Goal: Transaction & Acquisition: Purchase product/service

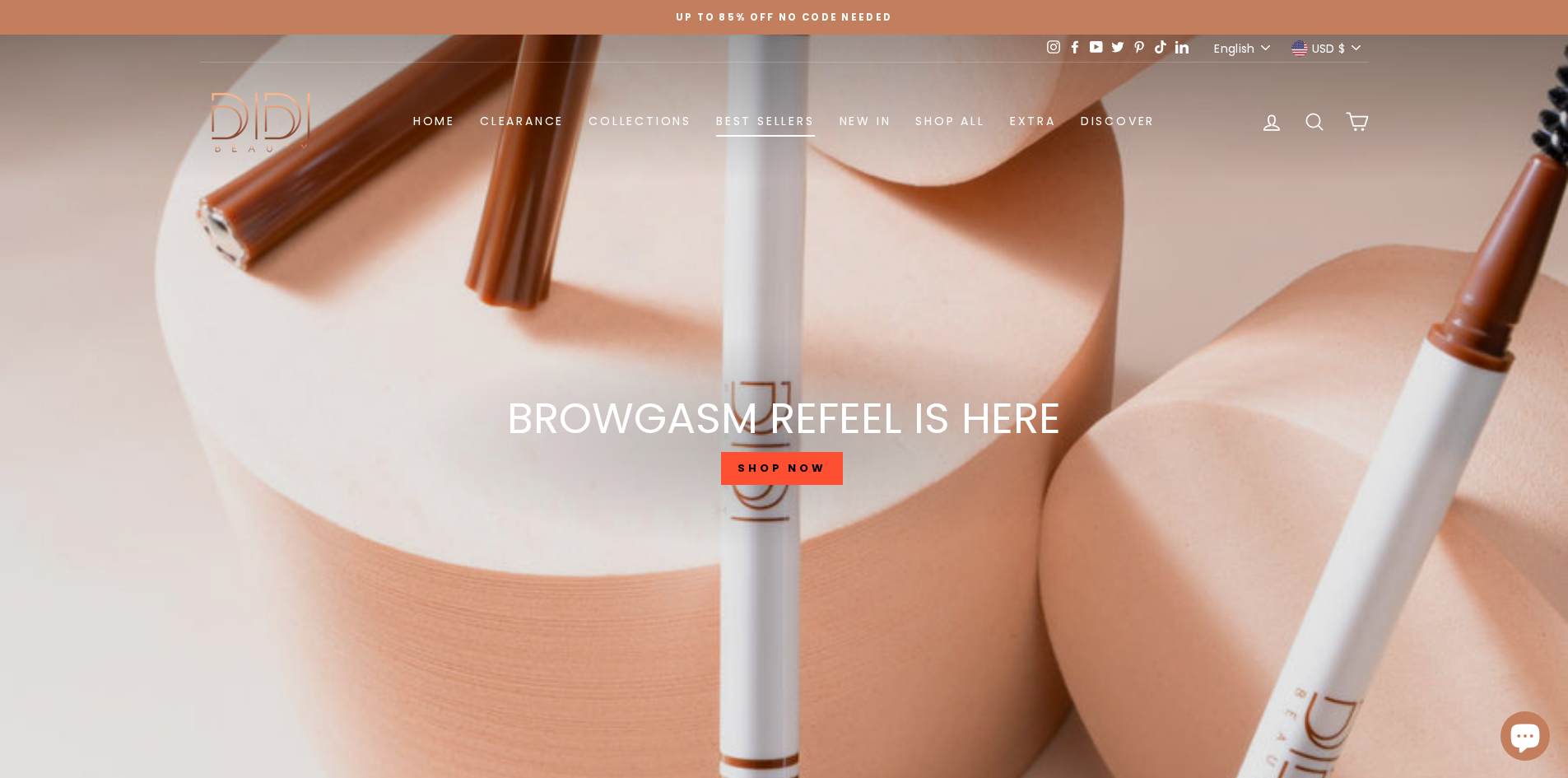
click at [779, 122] on link "Best Sellers" at bounding box center [765, 121] width 124 height 31
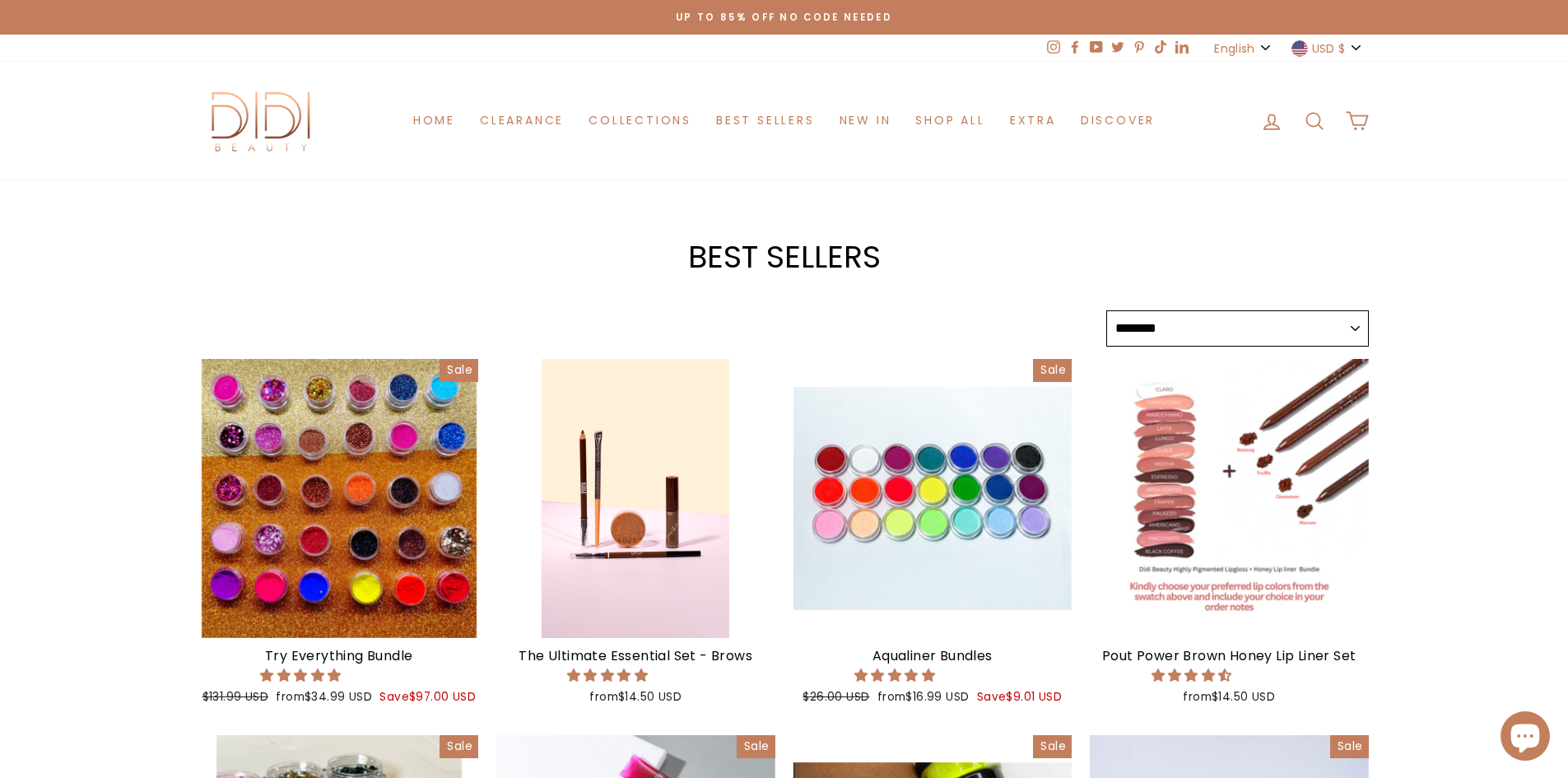
select select "******"
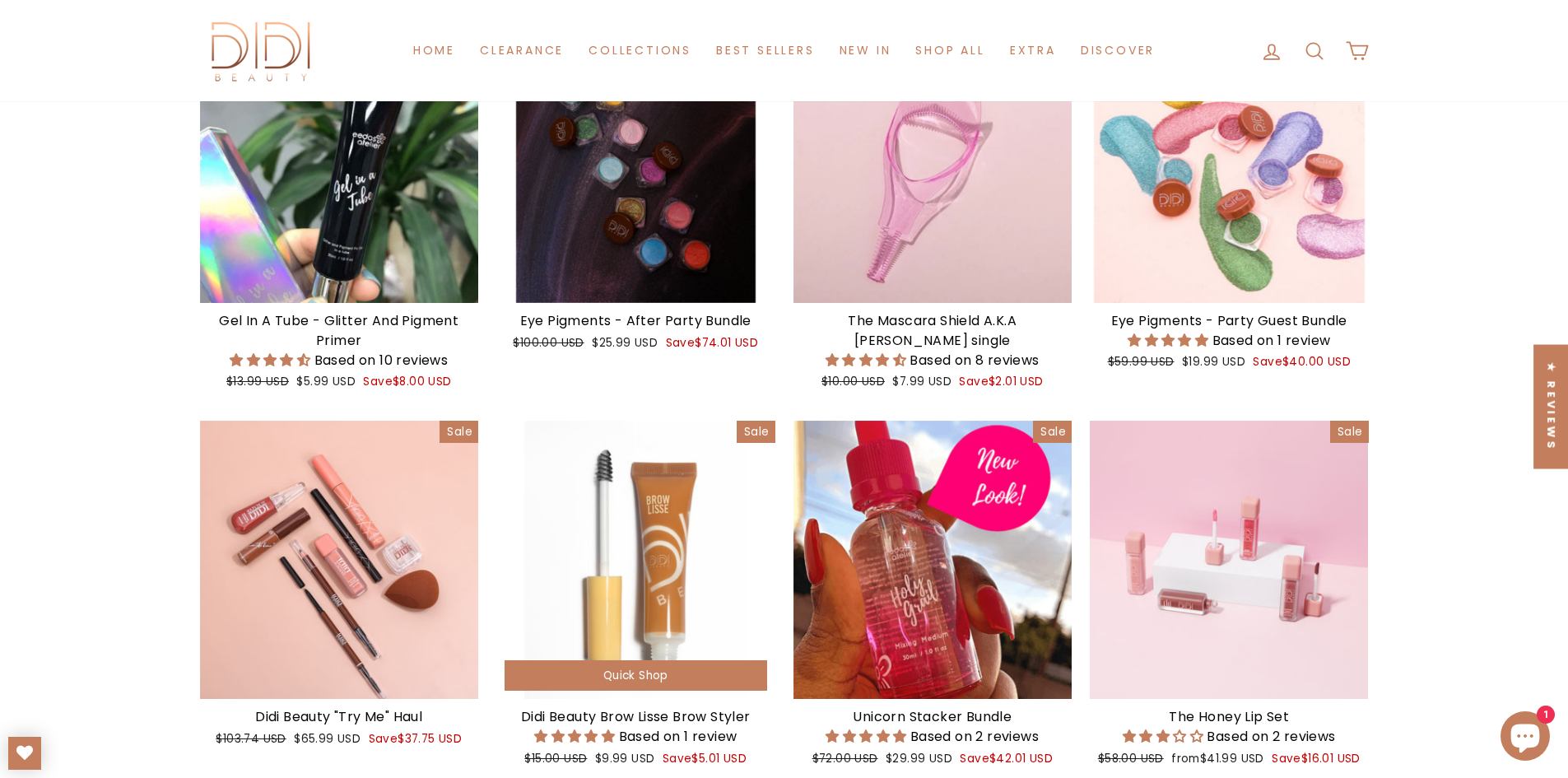
scroll to position [2635, 0]
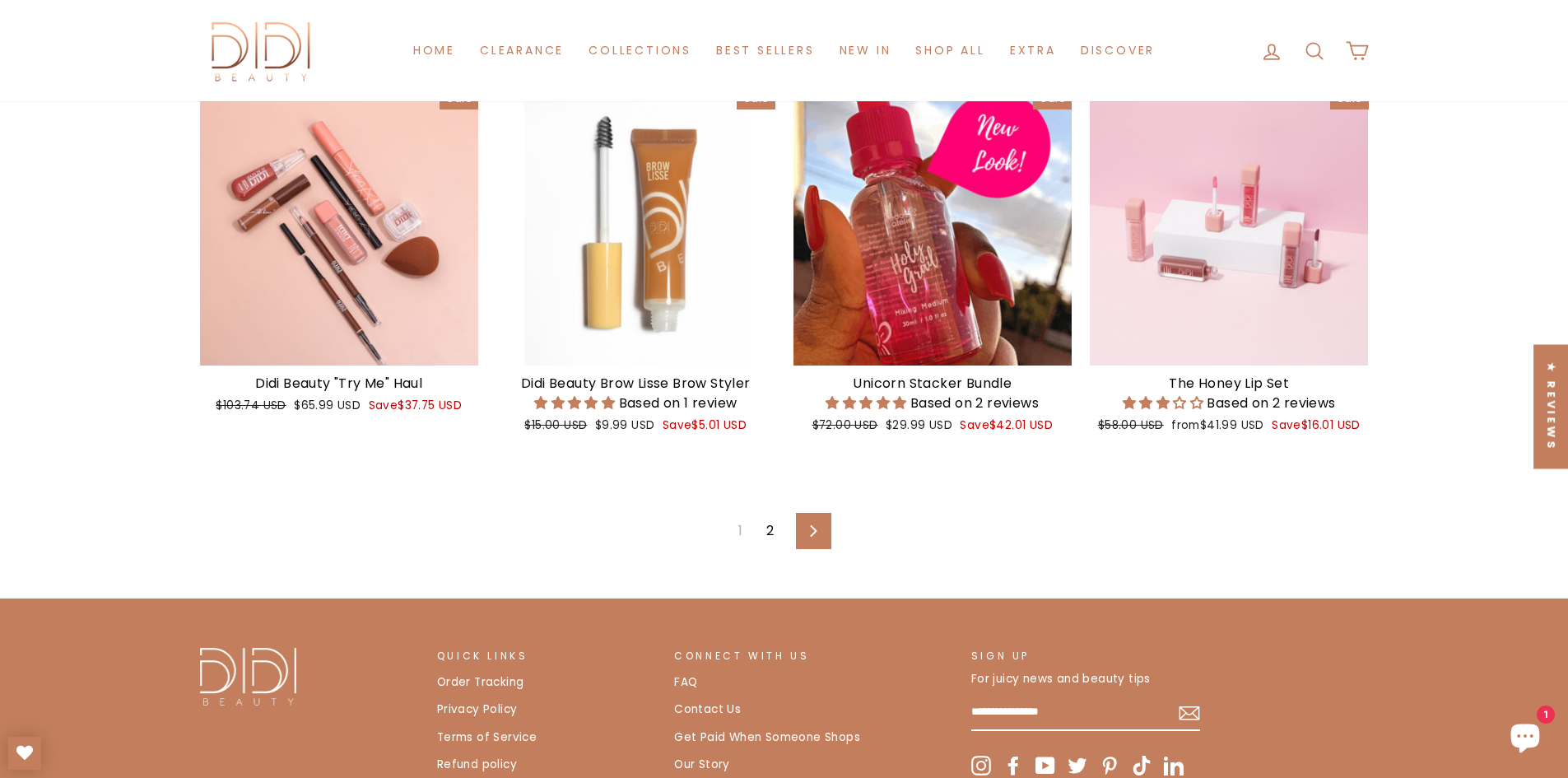
click at [767, 540] on link "2" at bounding box center [769, 531] width 27 height 27
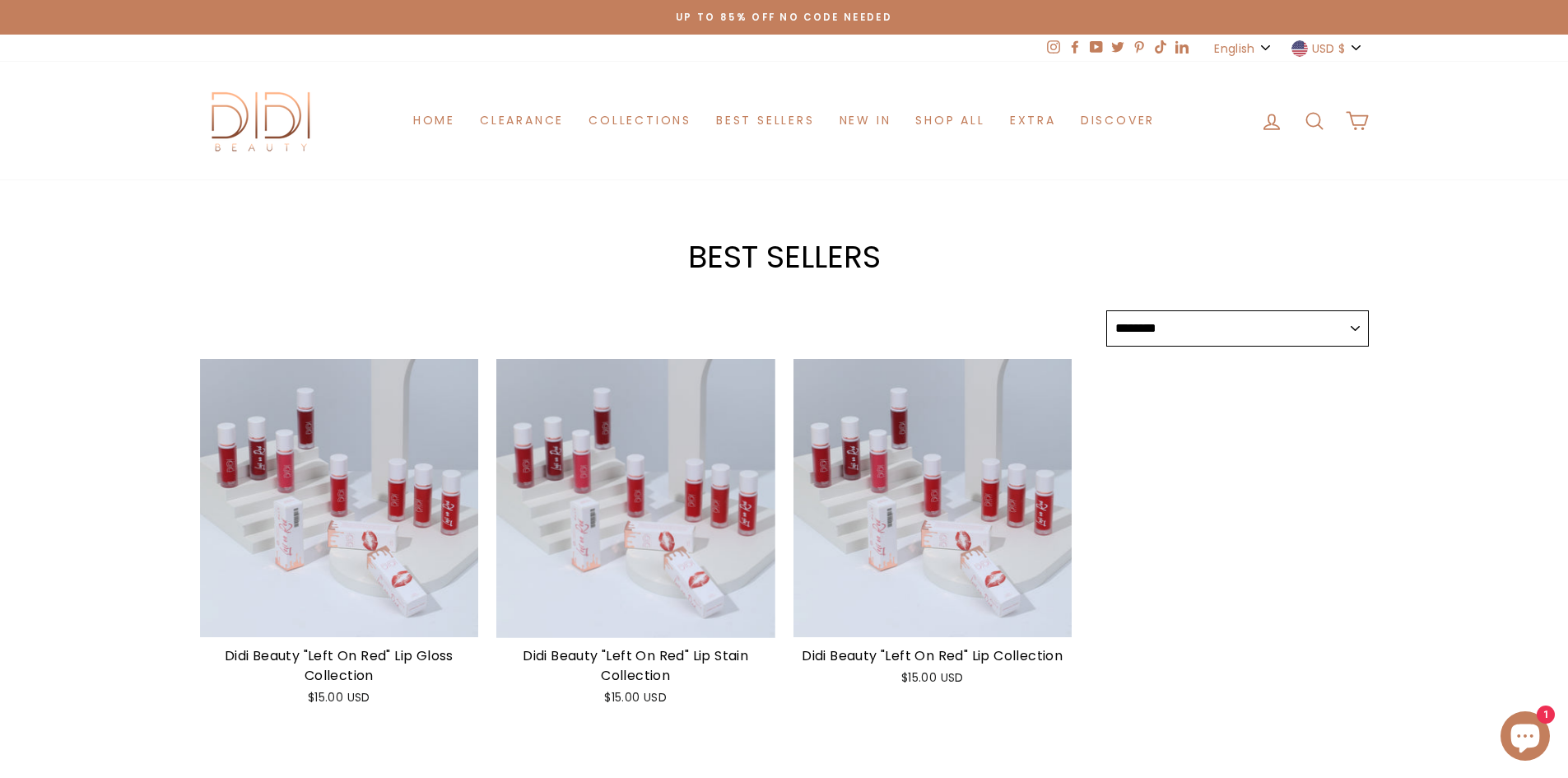
select select "******"
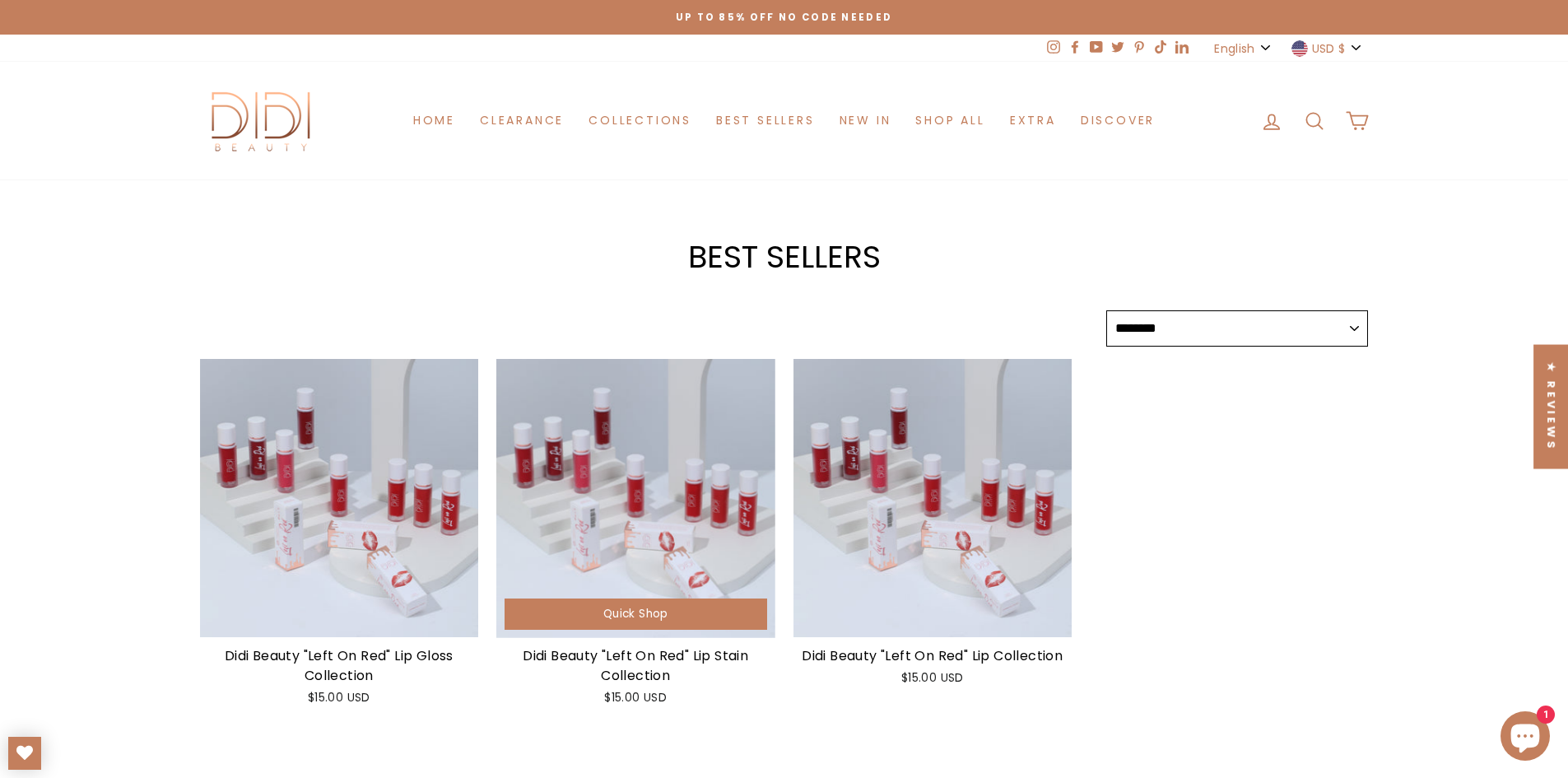
scroll to position [165, 0]
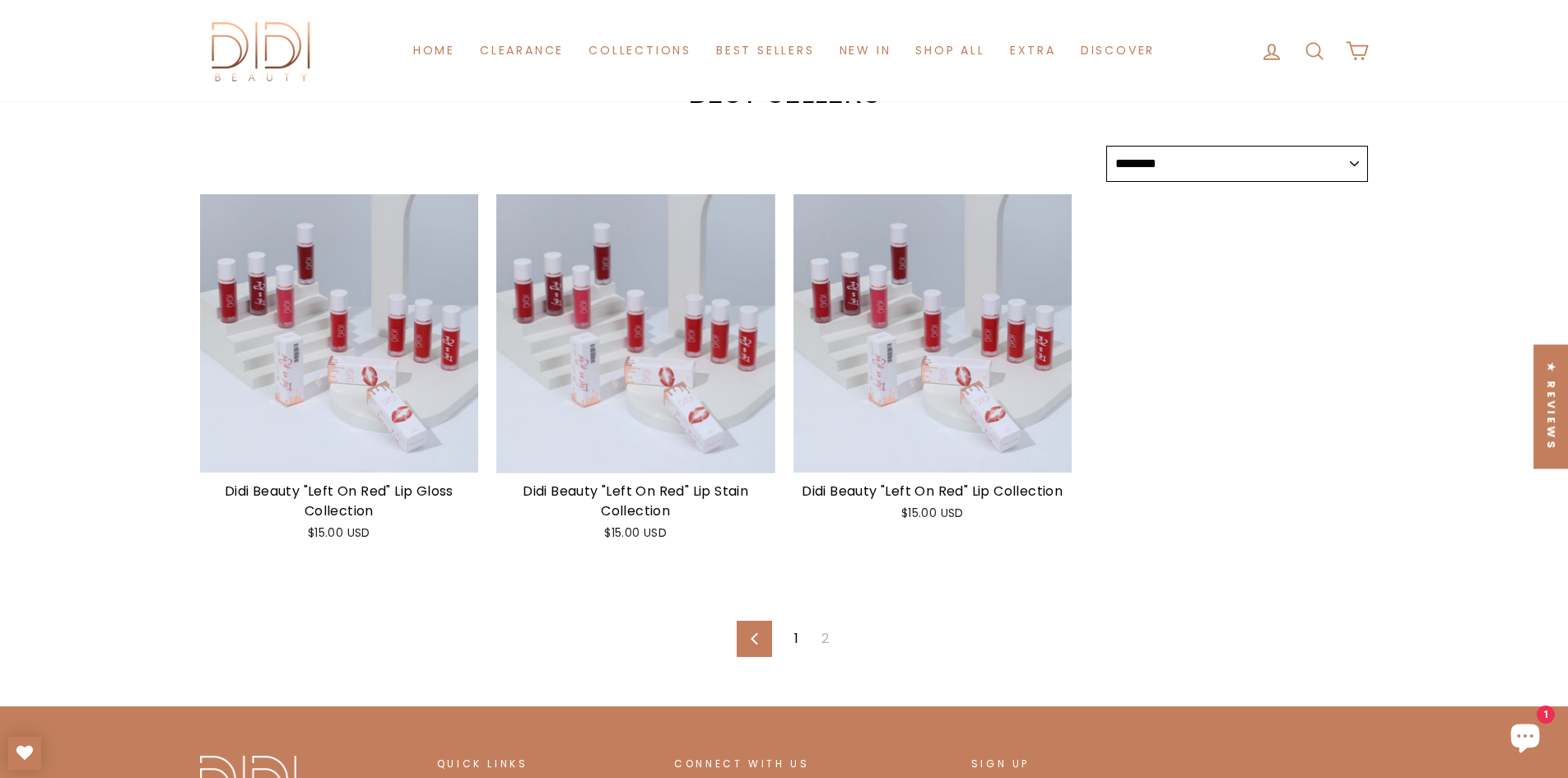
click at [798, 640] on link "1" at bounding box center [796, 639] width 24 height 27
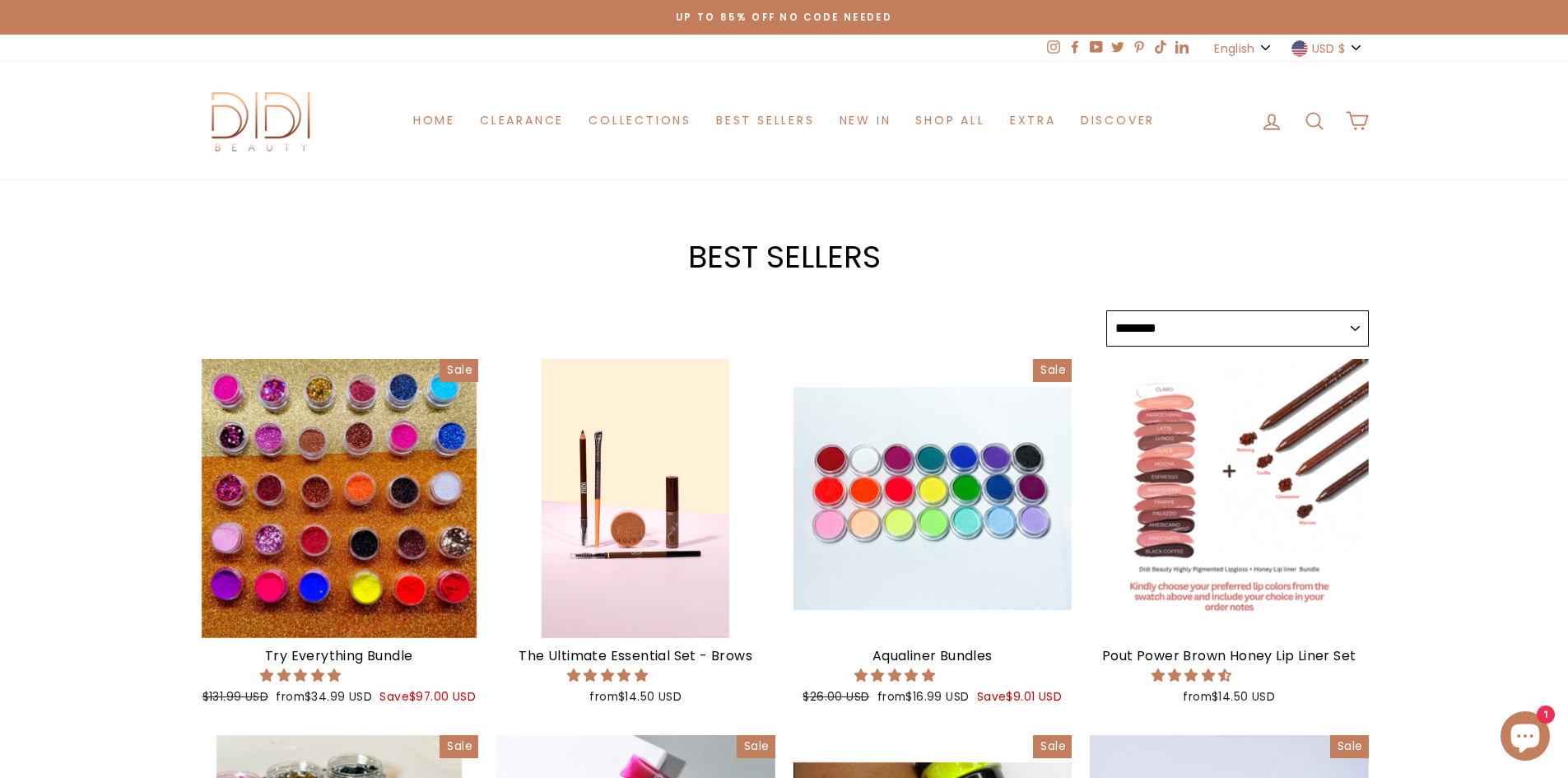
select select "******"
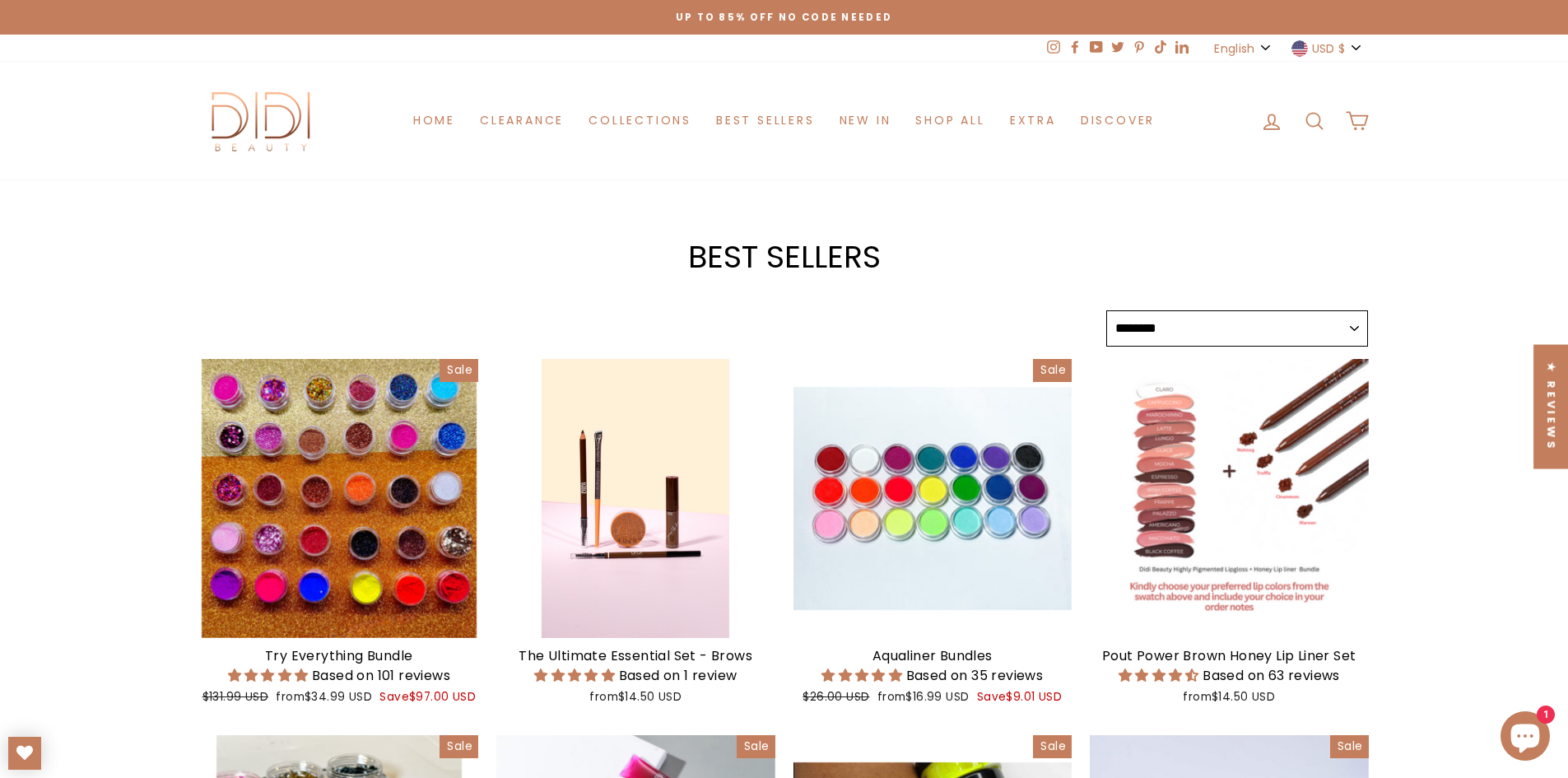
click at [1320, 118] on icon at bounding box center [1315, 121] width 23 height 23
click at [1341, 124] on icon "button" at bounding box center [1344, 121] width 11 height 11
click at [1341, 124] on link "Cart" at bounding box center [1358, 121] width 43 height 36
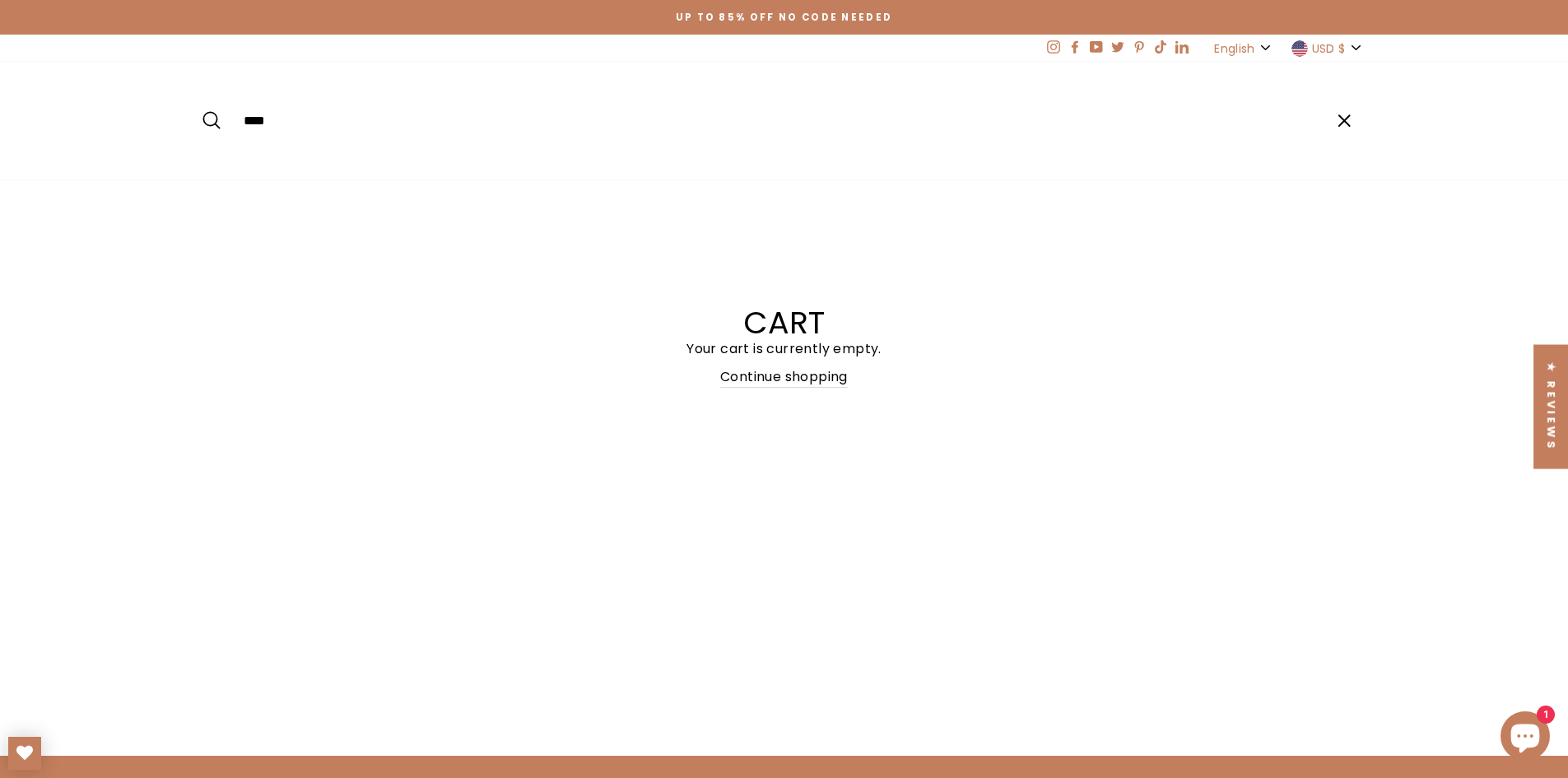
type input "****"
click at [200, 74] on button "Search" at bounding box center [218, 121] width 36 height 93
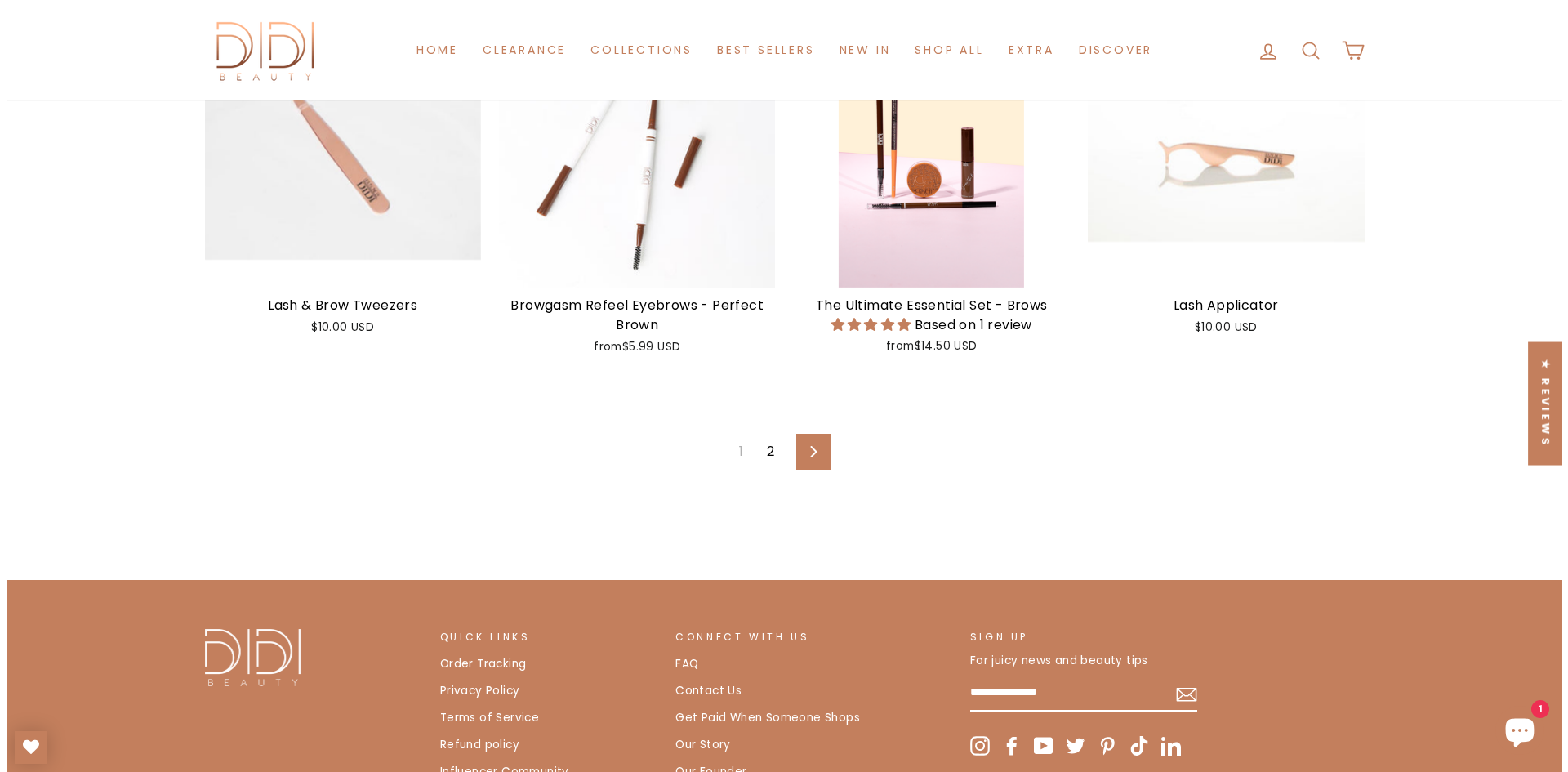
scroll to position [1144, 0]
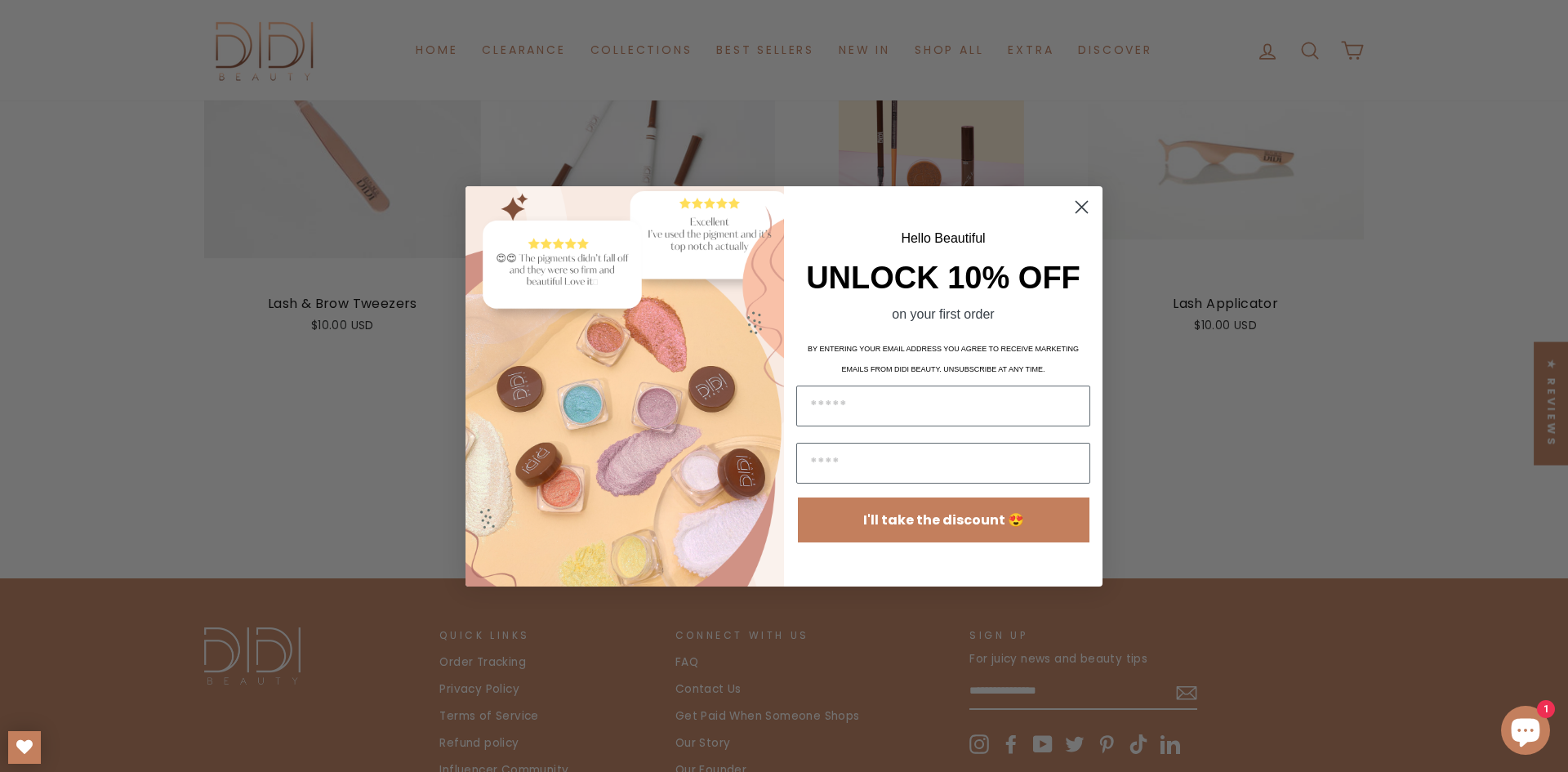
click at [1078, 197] on circle "Close dialog" at bounding box center [1082, 206] width 27 height 27
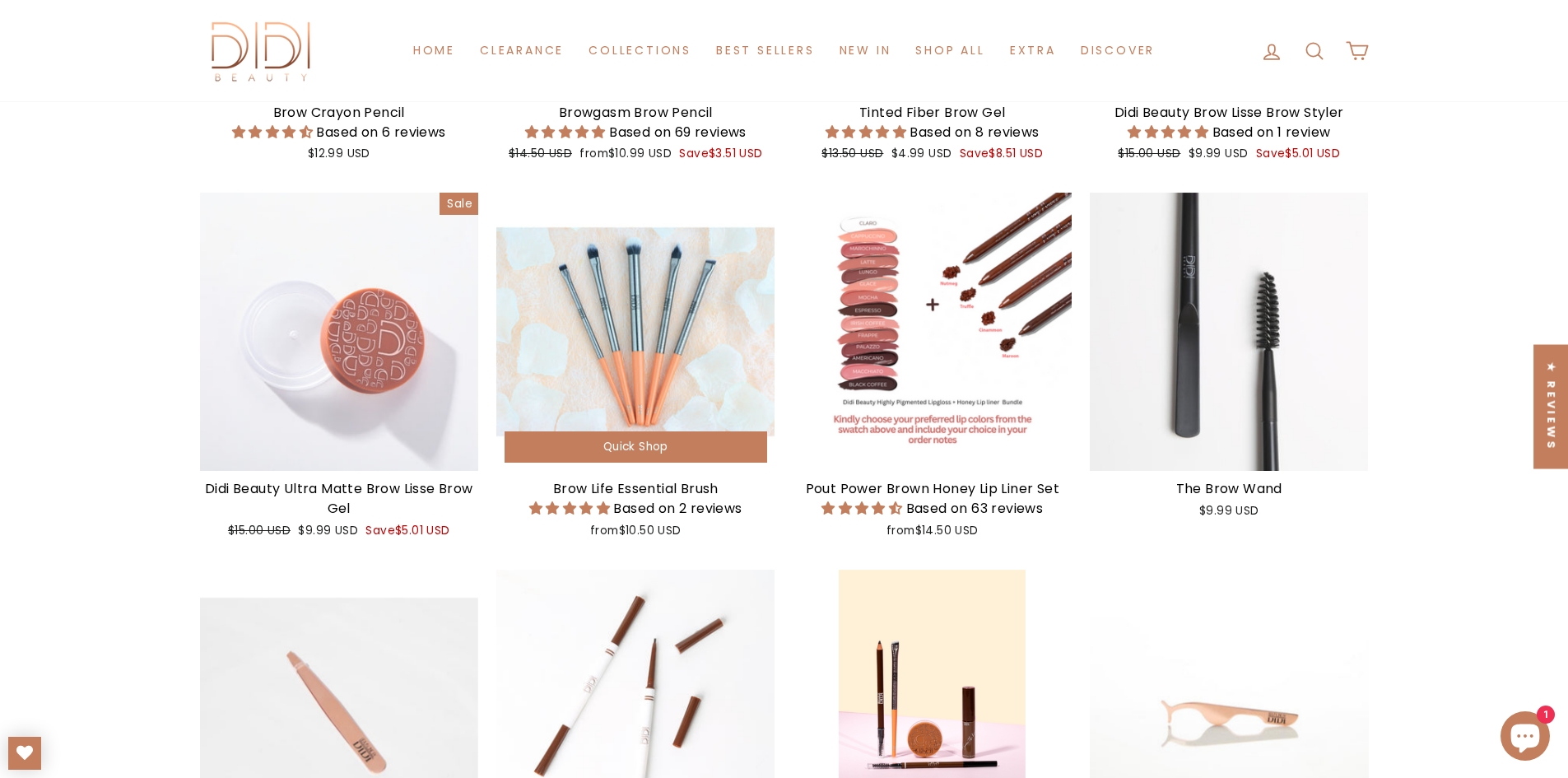
scroll to position [329, 0]
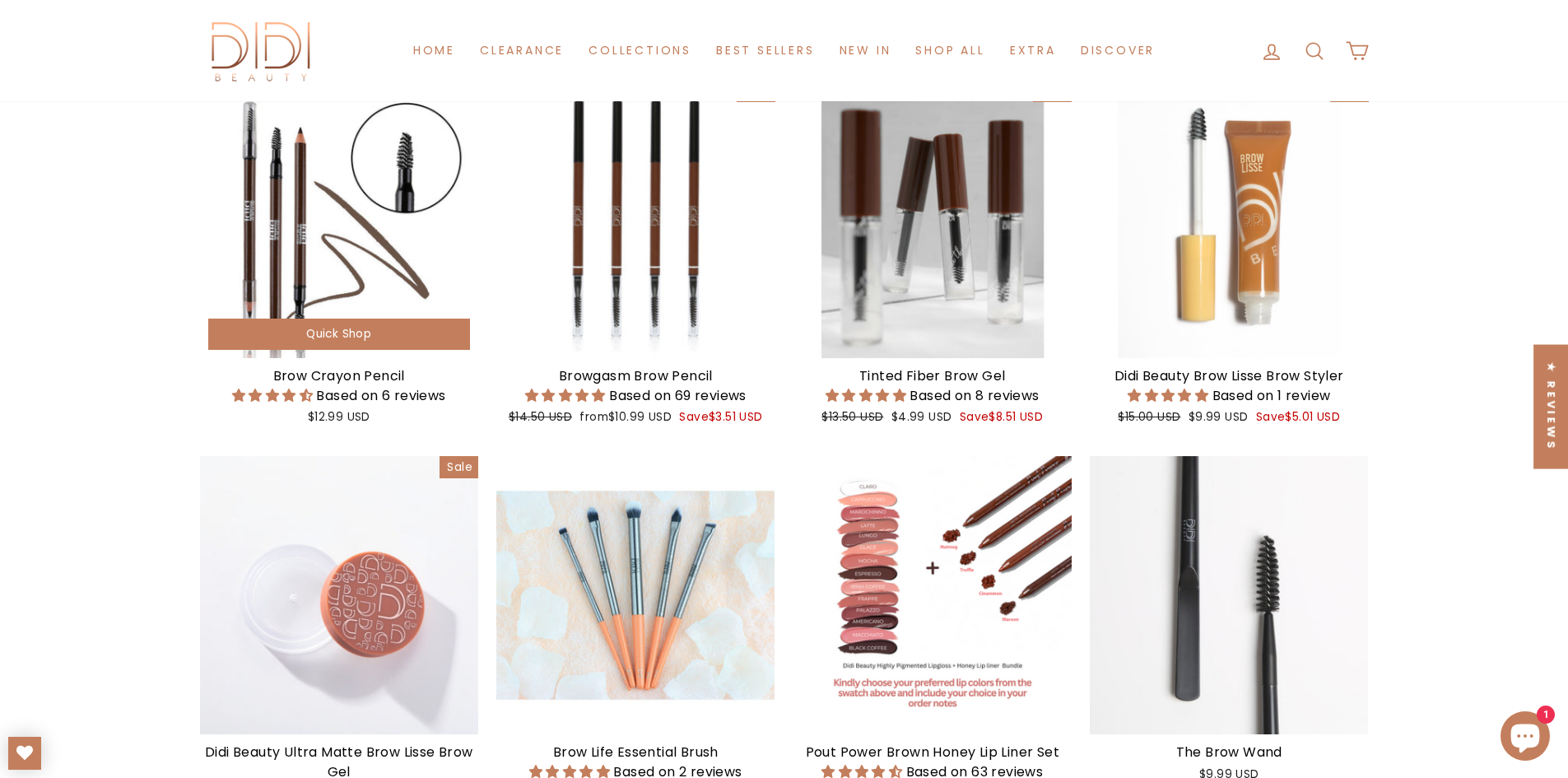
click at [337, 234] on div at bounding box center [340, 219] width 279 height 279
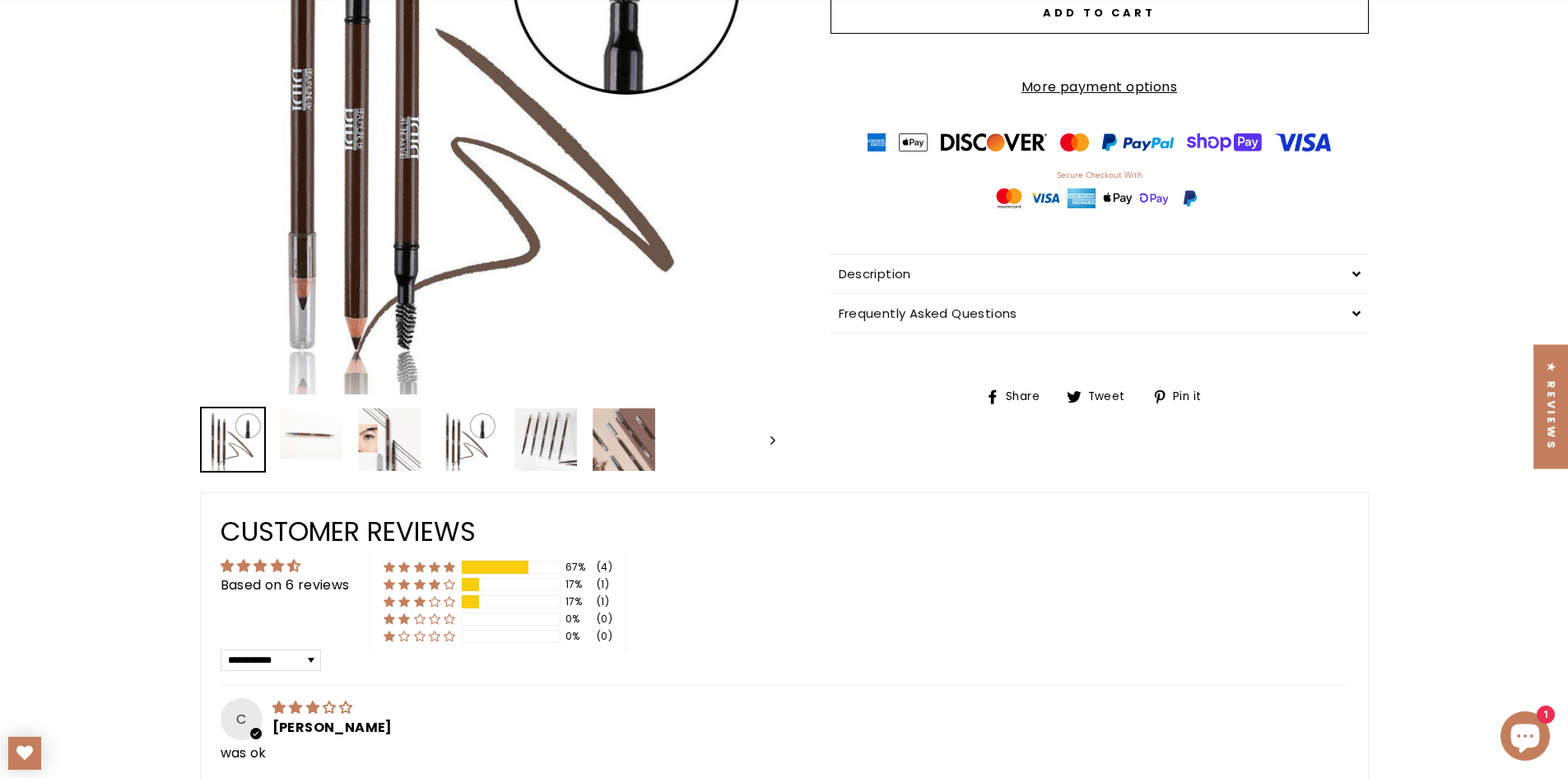
scroll to position [411, 0]
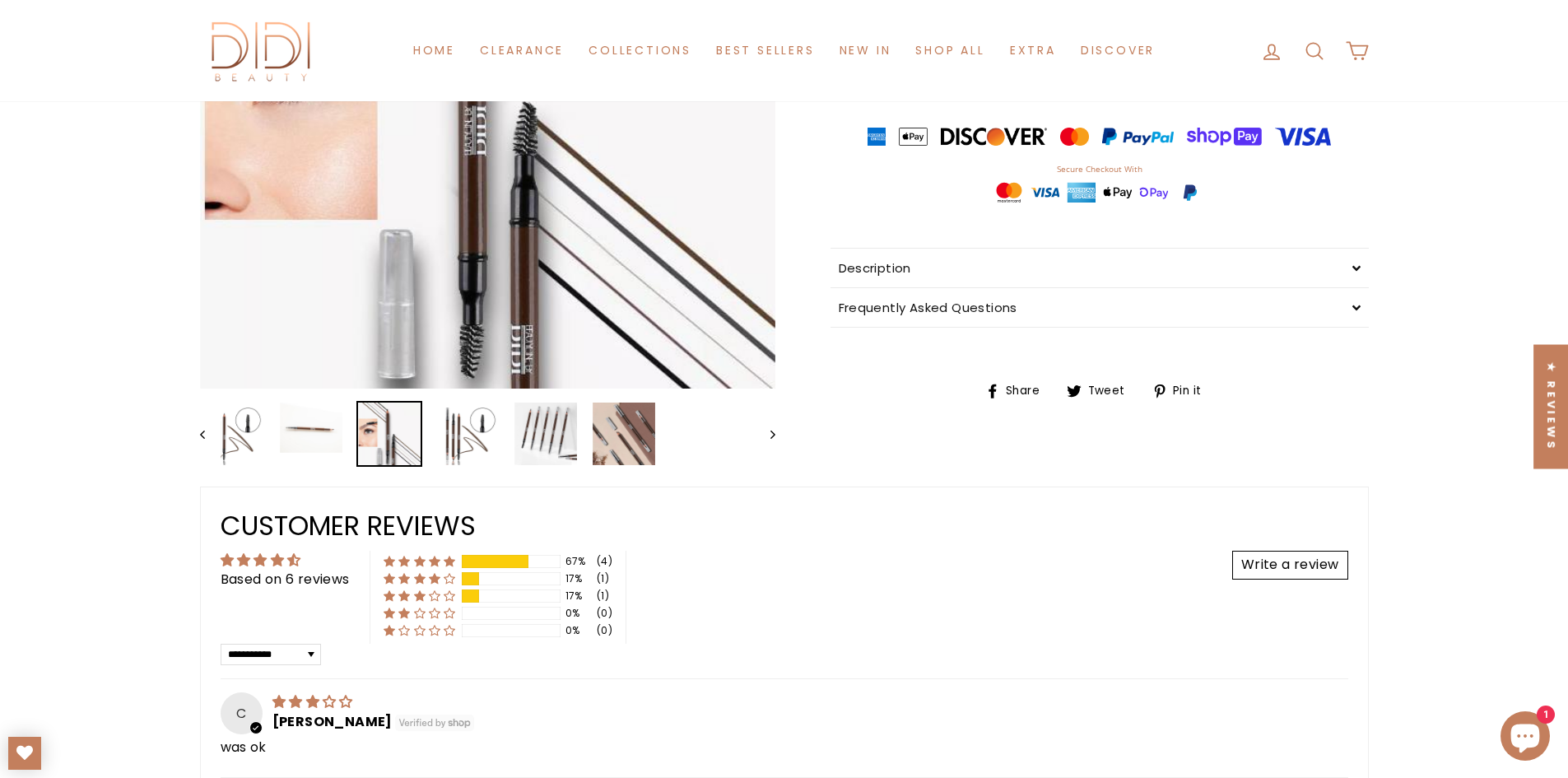
click at [401, 451] on img at bounding box center [389, 433] width 62 height 62
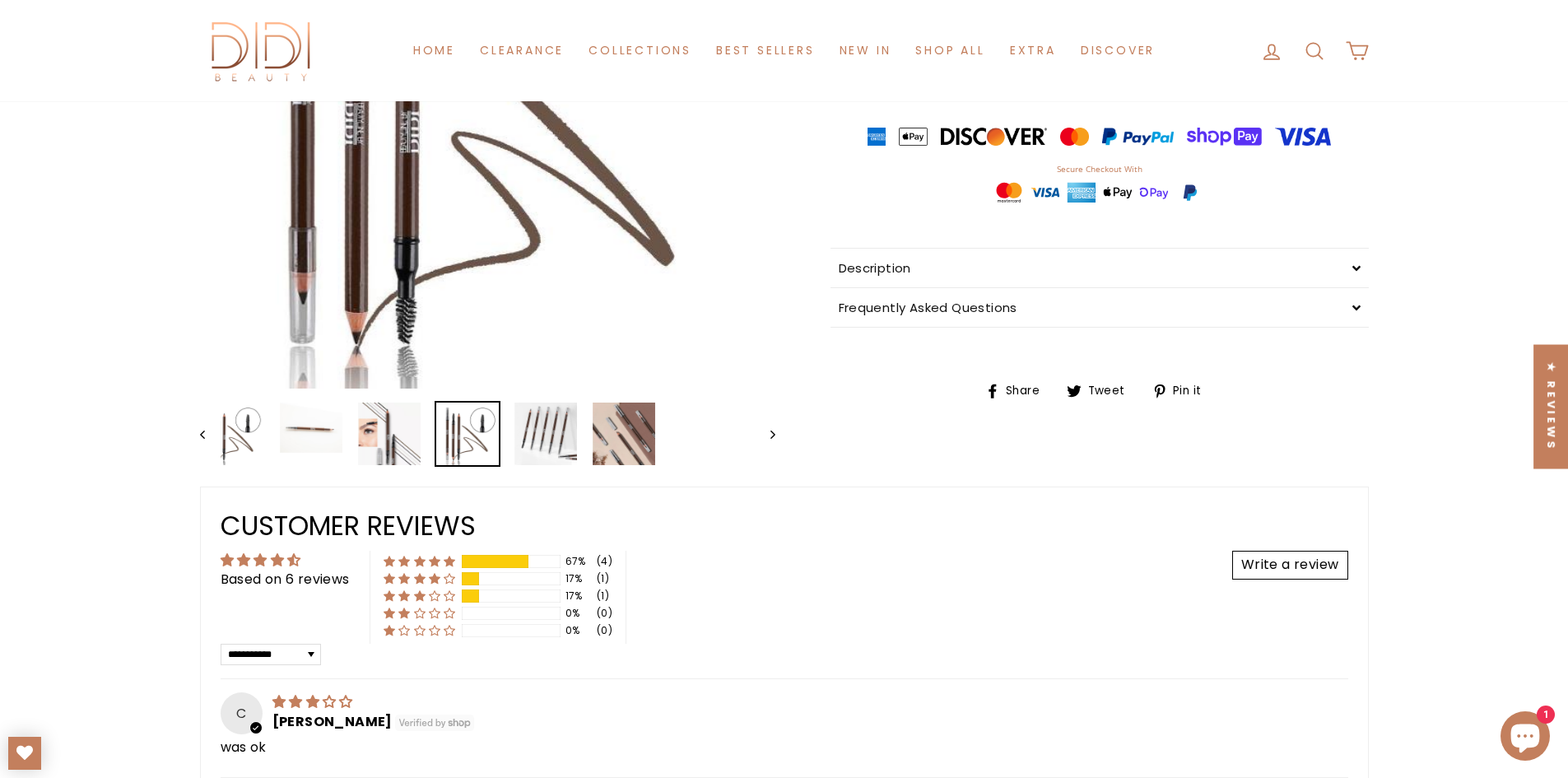
click at [461, 447] on img at bounding box center [467, 433] width 62 height 62
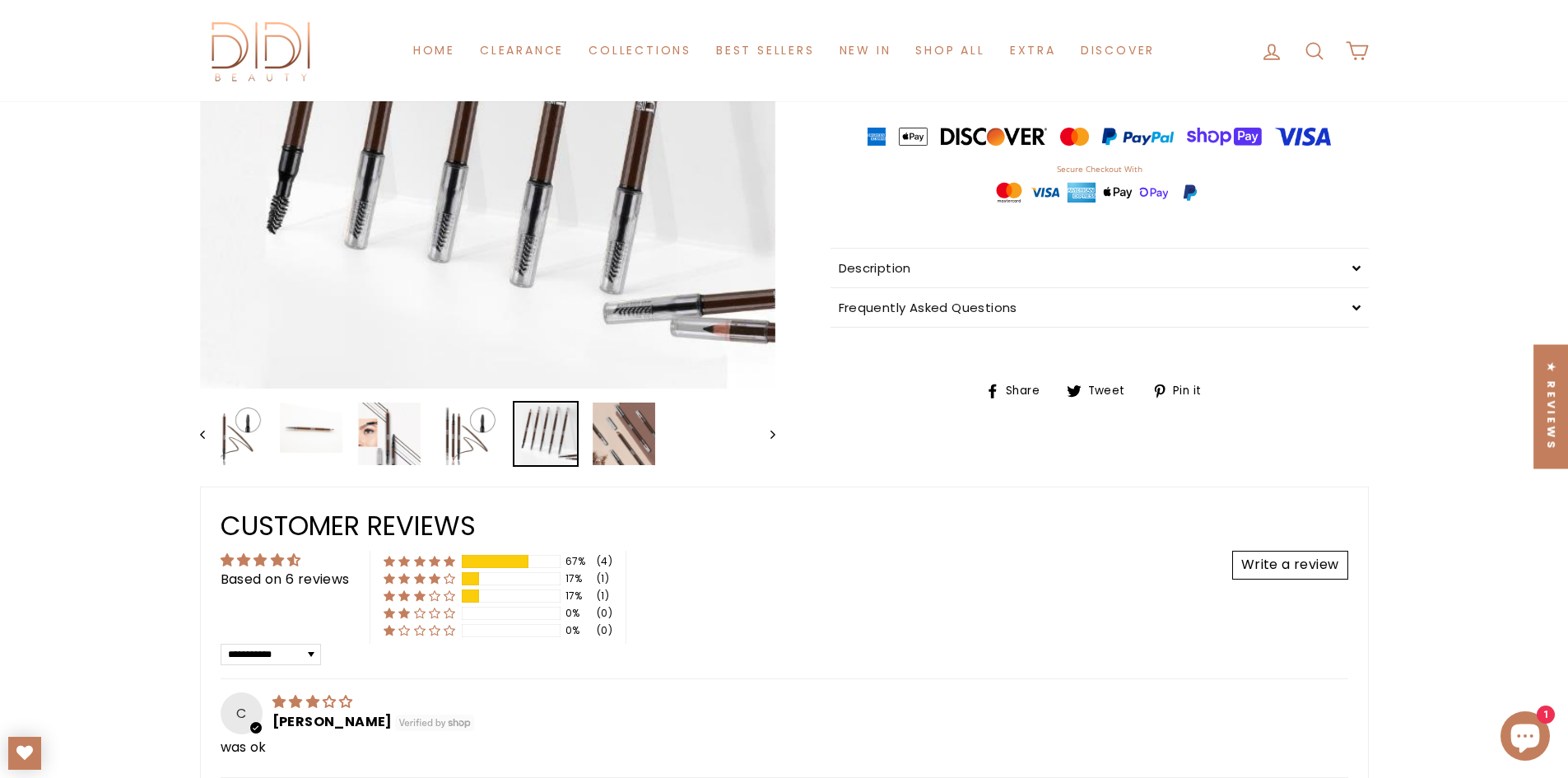
click at [555, 440] on img at bounding box center [545, 433] width 62 height 62
click at [604, 436] on img at bounding box center [623, 433] width 62 height 62
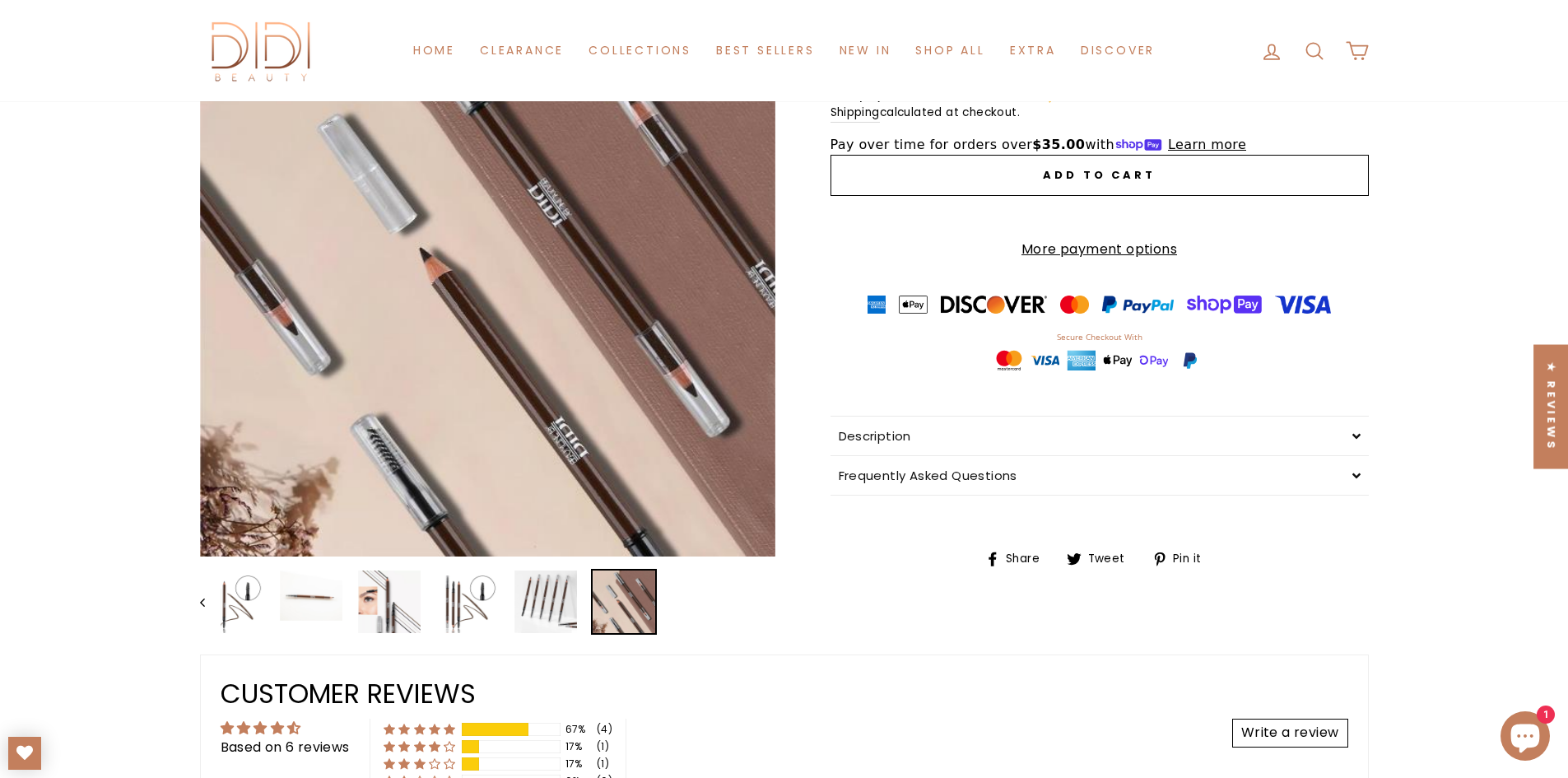
scroll to position [0, 0]
